Goal: Task Accomplishment & Management: Manage account settings

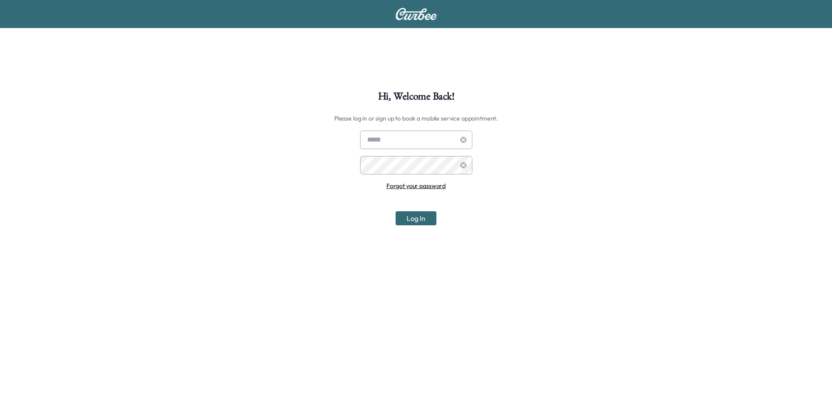
type input "**********"
click at [421, 216] on button "Log In" at bounding box center [416, 218] width 41 height 14
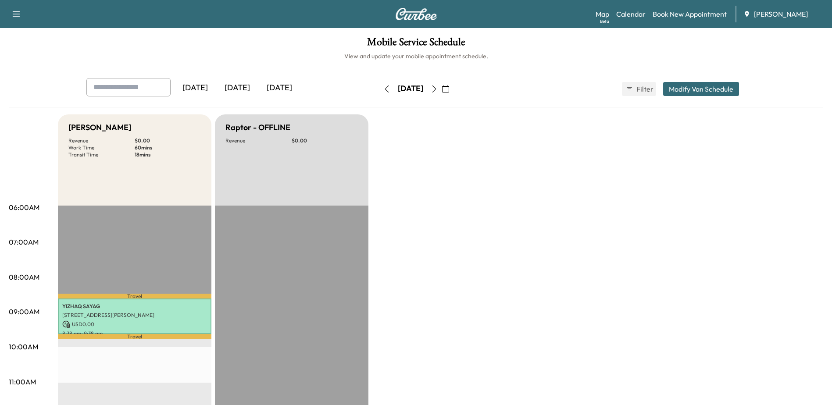
click at [438, 90] on icon "button" at bounding box center [434, 89] width 7 height 7
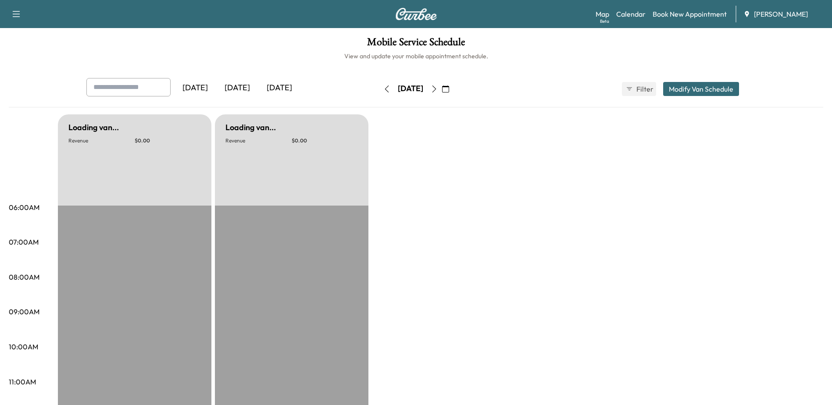
click at [438, 90] on icon "button" at bounding box center [434, 89] width 7 height 7
click at [438, 92] on icon "button" at bounding box center [434, 89] width 7 height 7
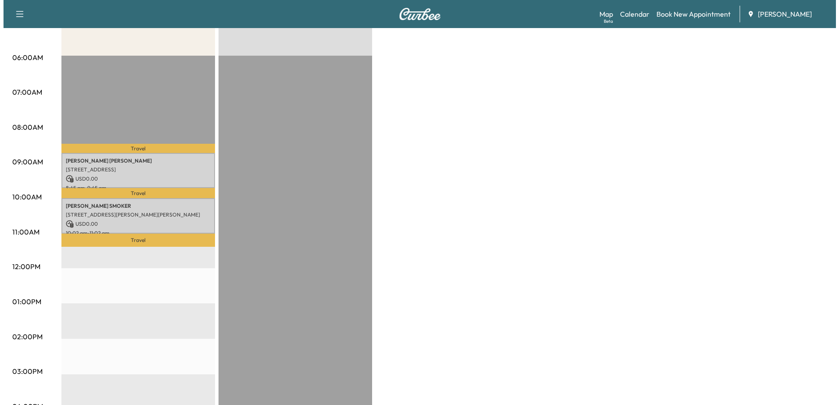
scroll to position [175, 0]
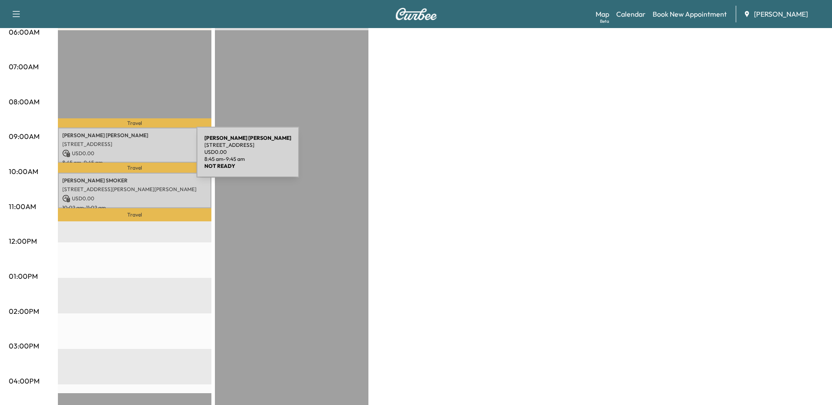
click at [131, 157] on div "[PERSON_NAME] [STREET_ADDRESS] USD 0.00 8:45 am - 9:45 am" at bounding box center [135, 146] width 154 height 36
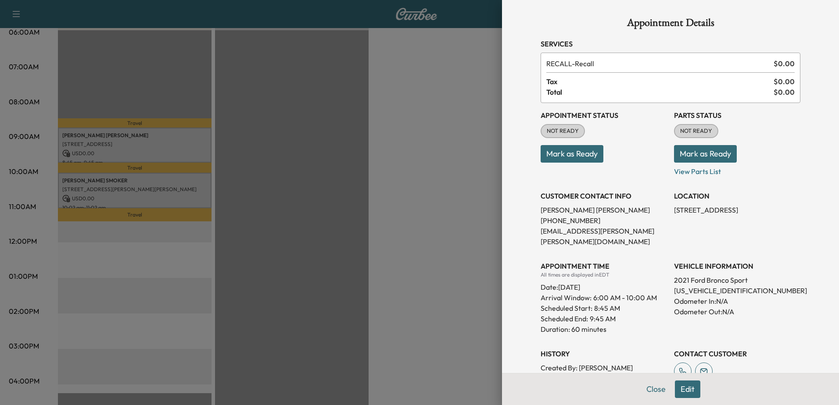
click at [564, 151] on button "Mark as Ready" at bounding box center [571, 154] width 63 height 18
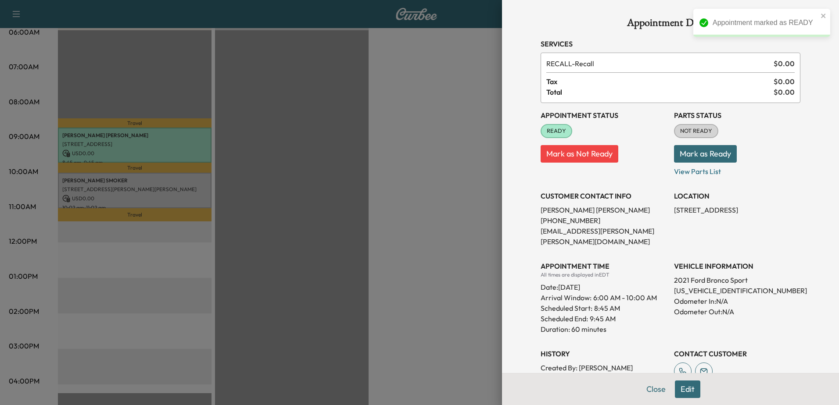
click at [703, 155] on button "Mark as Ready" at bounding box center [705, 154] width 63 height 18
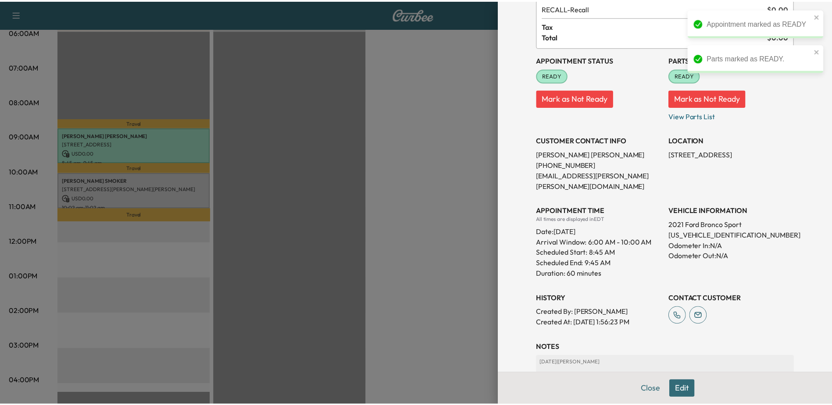
scroll to position [0, 0]
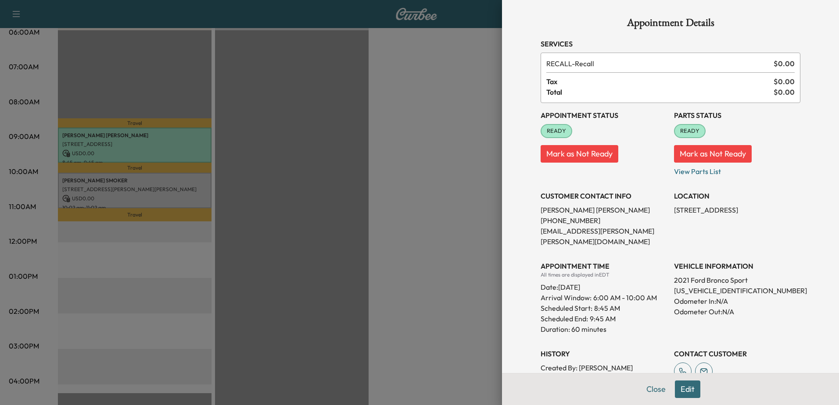
click at [125, 186] on div at bounding box center [419, 202] width 839 height 405
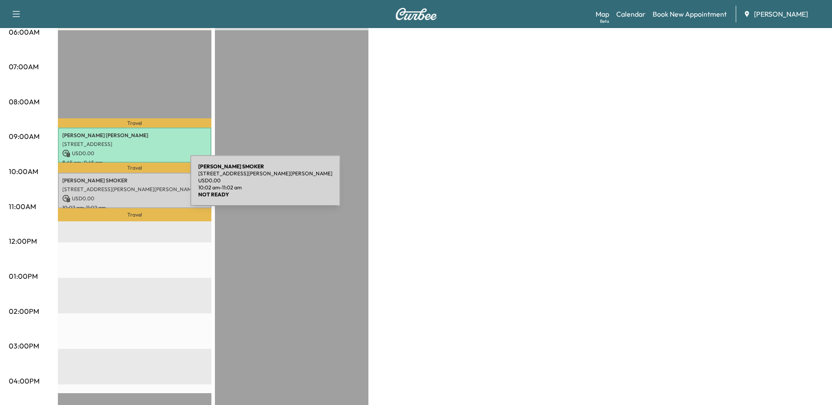
click at [125, 186] on p "[STREET_ADDRESS][PERSON_NAME][PERSON_NAME]" at bounding box center [134, 189] width 145 height 7
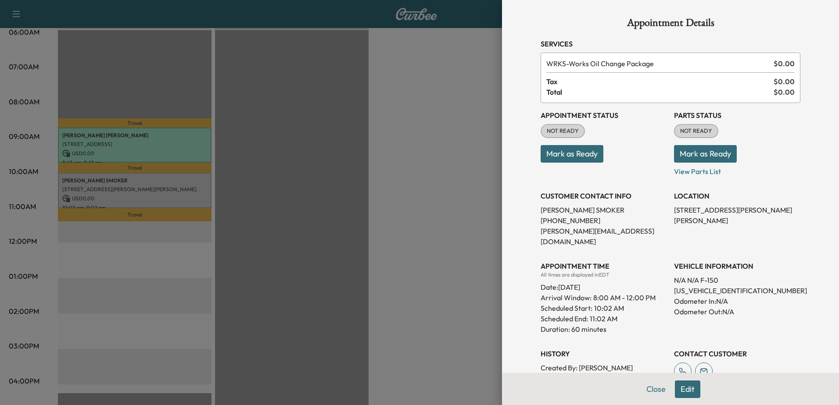
click at [561, 158] on button "Mark as Ready" at bounding box center [571, 154] width 63 height 18
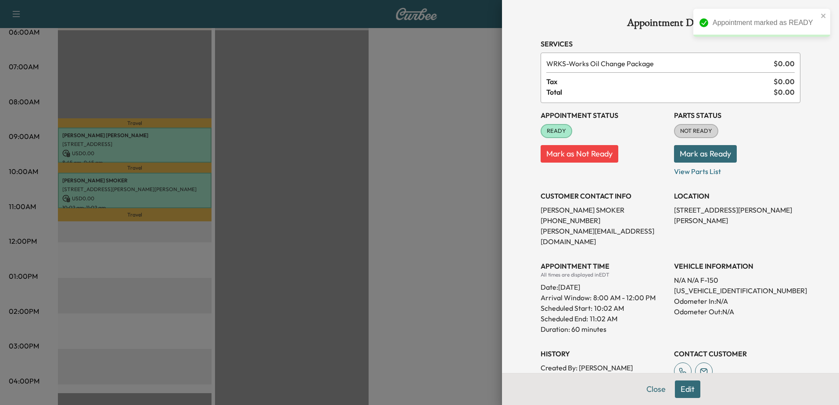
click at [705, 157] on button "Mark as Ready" at bounding box center [705, 154] width 63 height 18
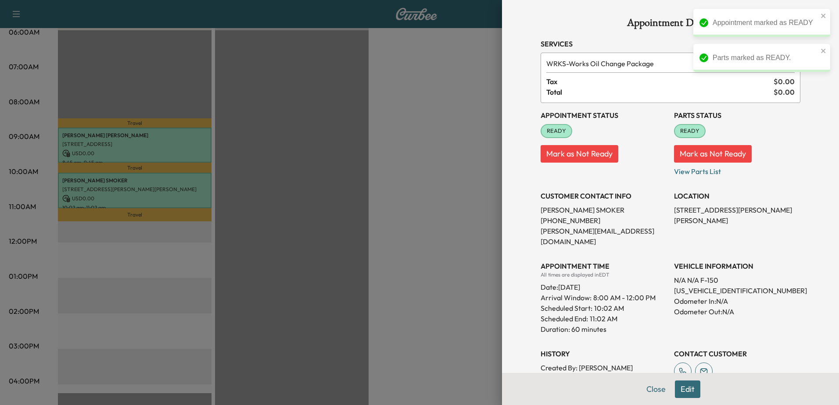
click at [119, 157] on div at bounding box center [419, 202] width 839 height 405
